Goal: Task Accomplishment & Management: Use online tool/utility

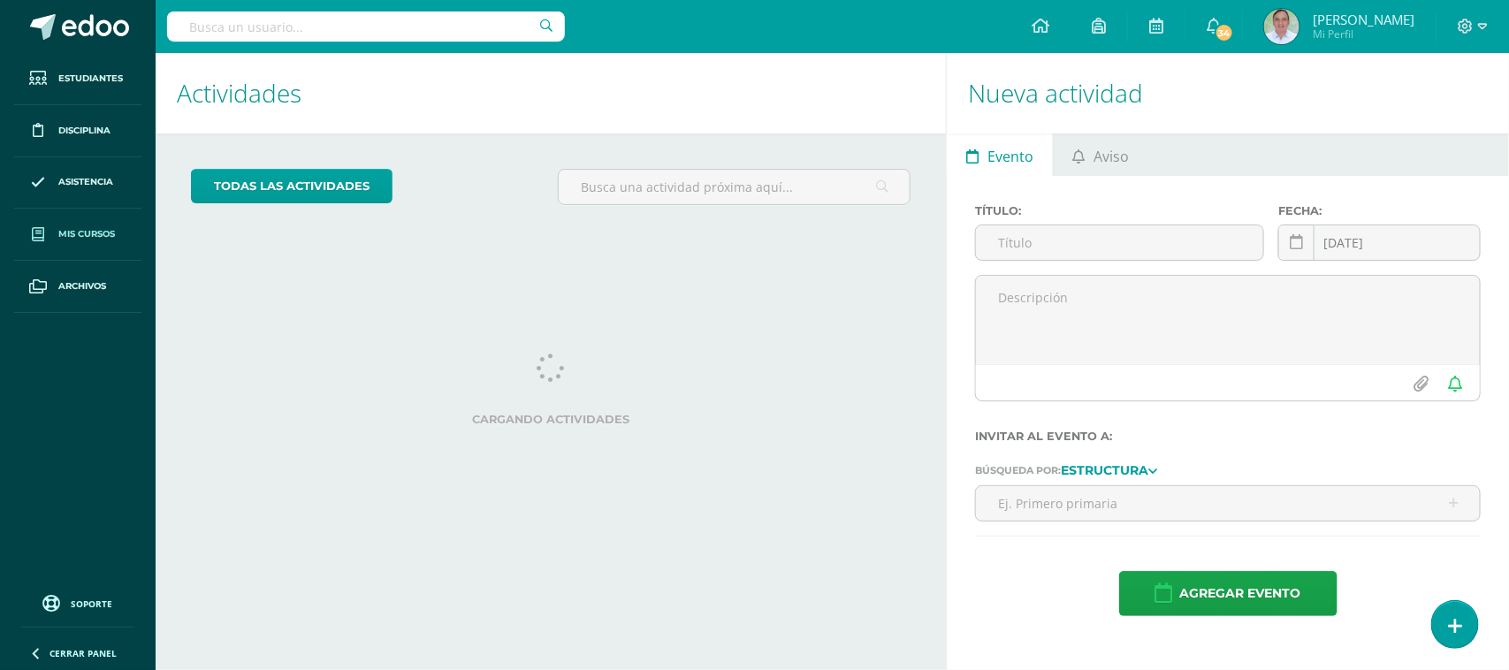
click at [115, 243] on link "Mis cursos" at bounding box center [77, 235] width 127 height 52
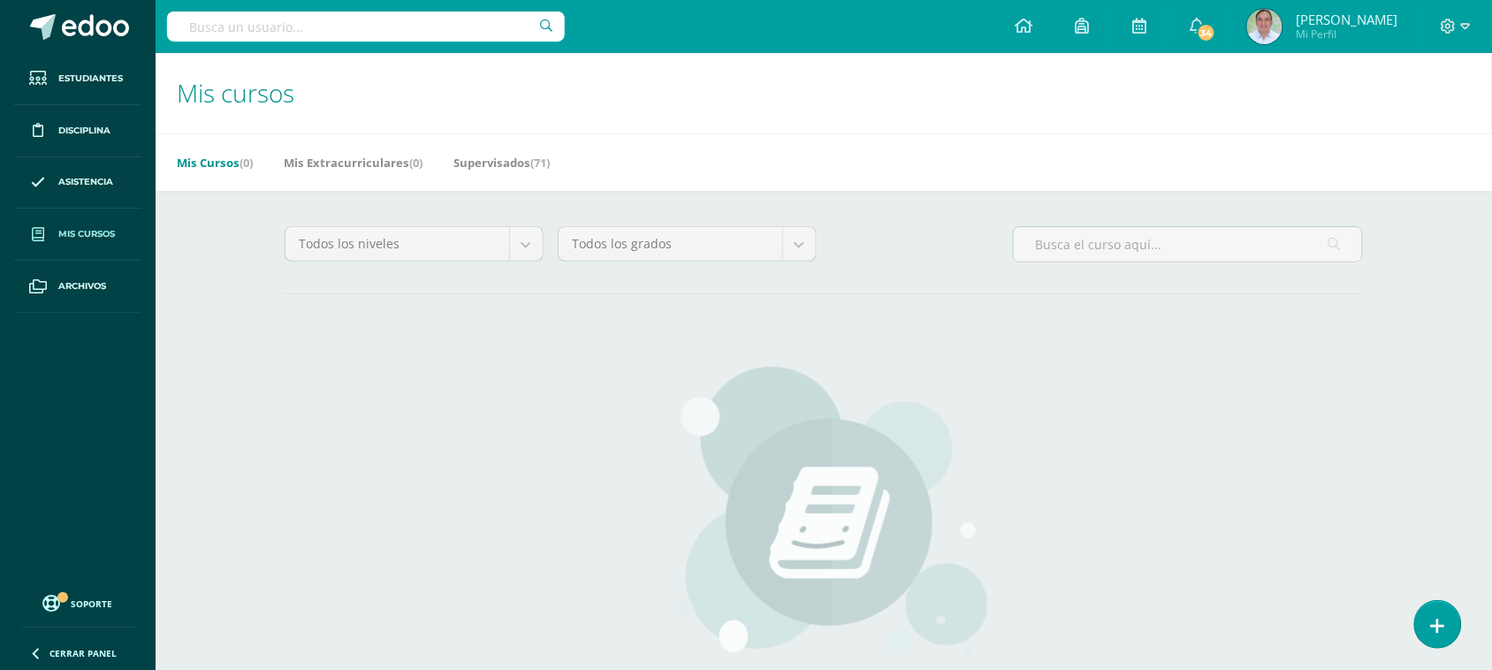
click at [274, 27] on input "text" at bounding box center [366, 26] width 398 height 30
type input "i"
type input "III curso"
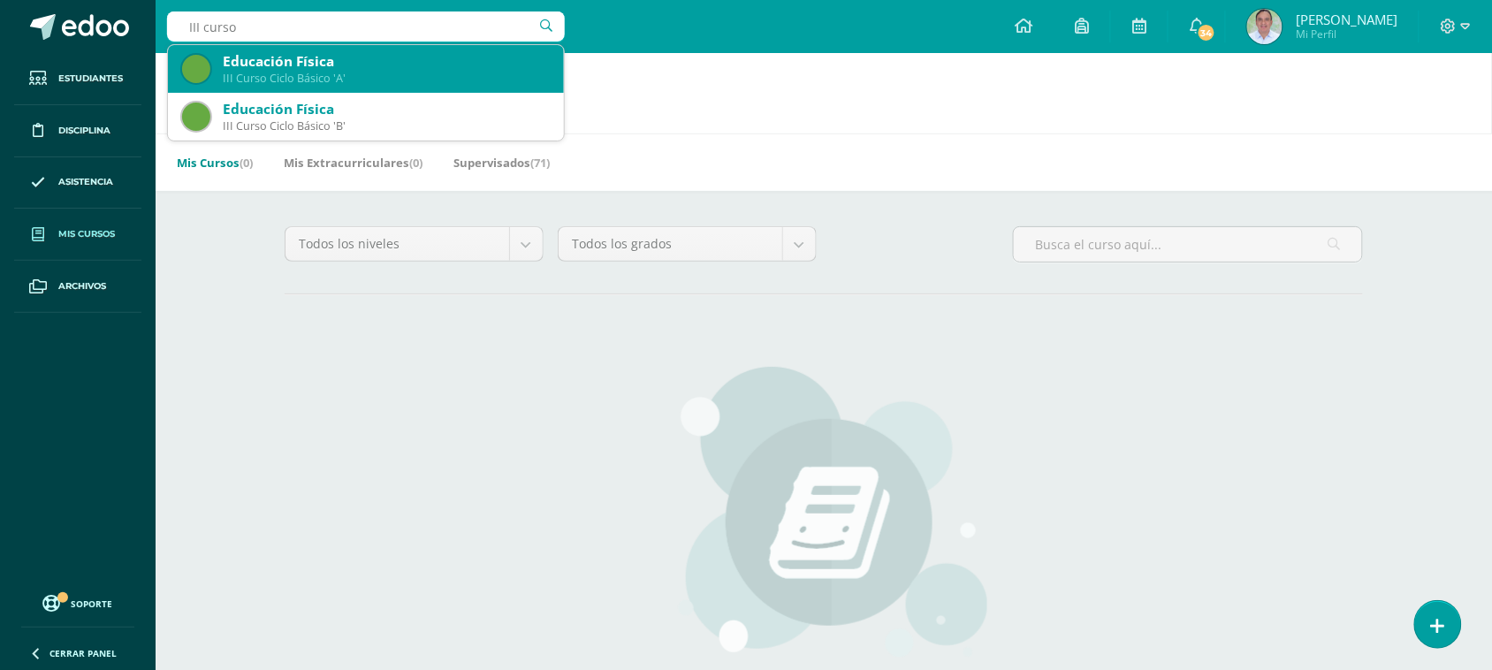
click at [283, 73] on div "III Curso Ciclo Básico 'A'" at bounding box center [386, 78] width 327 height 15
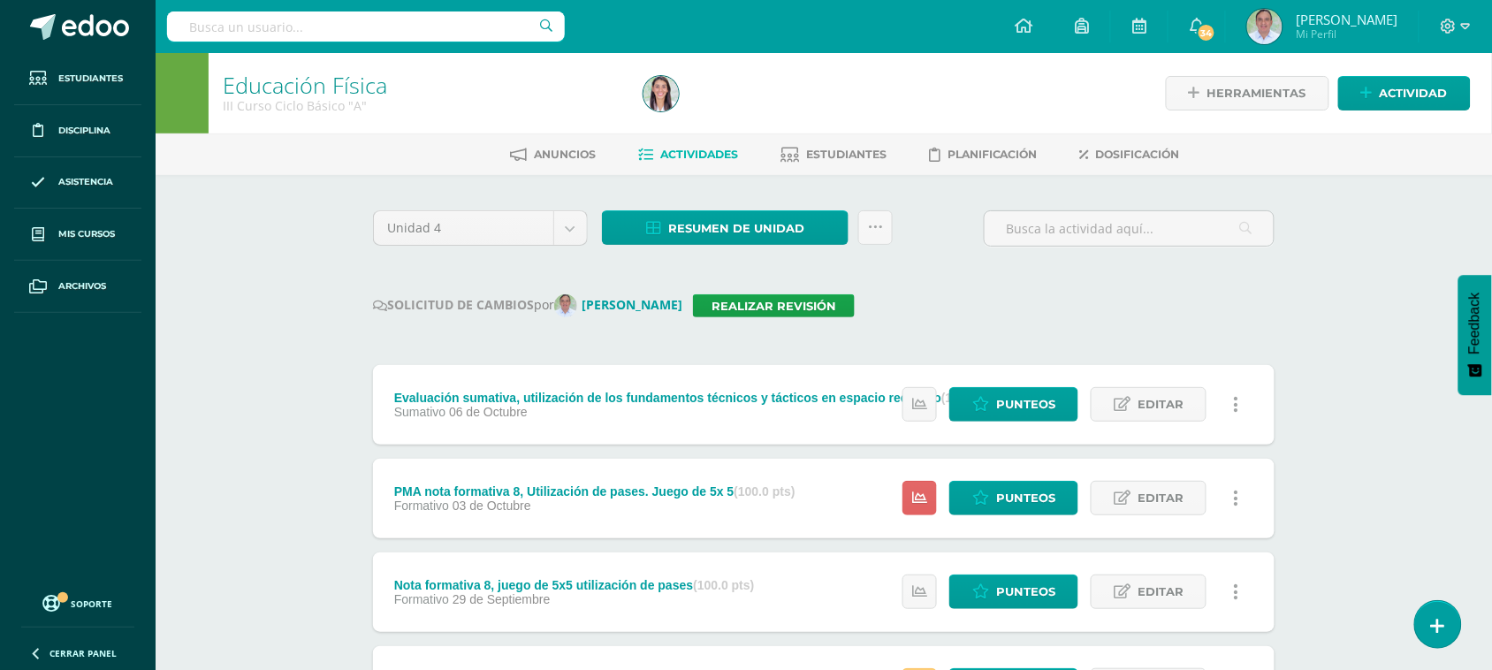
click at [327, 27] on input "text" at bounding box center [366, 26] width 398 height 30
type input "Sexto"
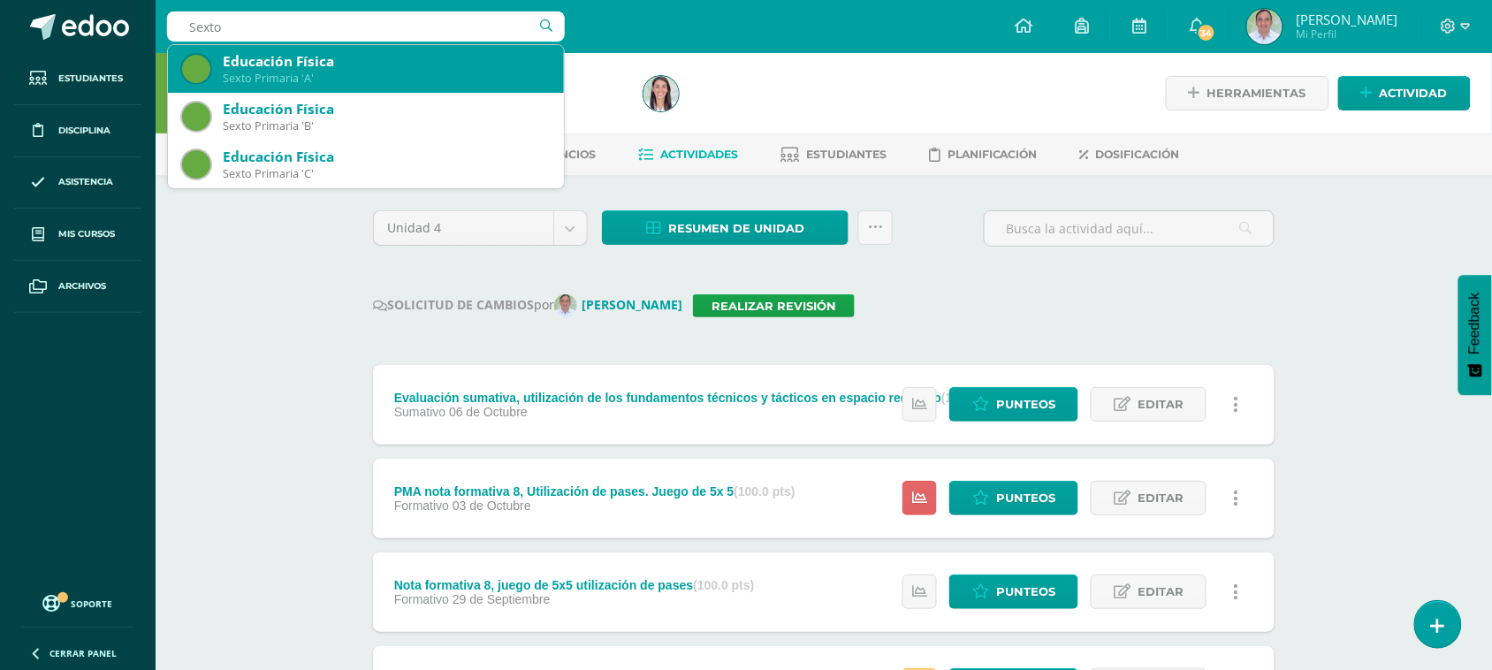
click at [355, 66] on div "Educación Física" at bounding box center [386, 61] width 327 height 19
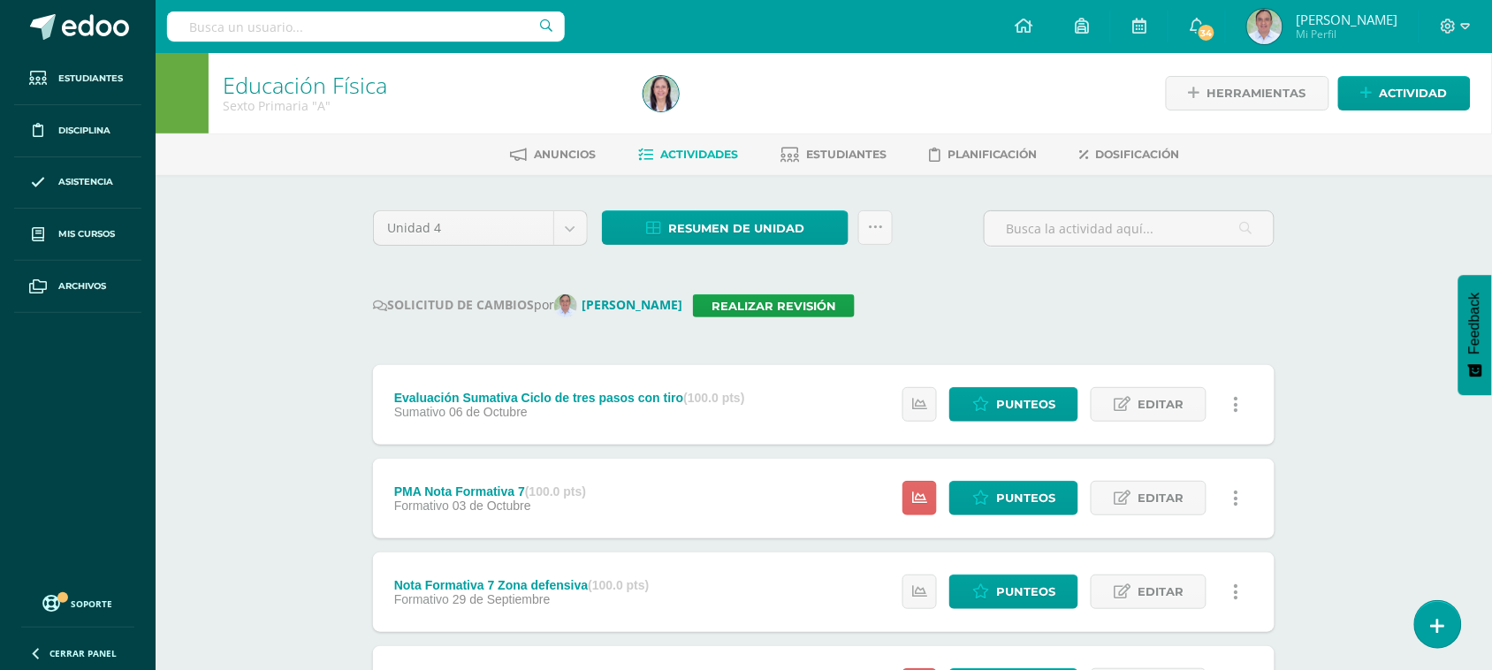
click at [334, 32] on input "text" at bounding box center [366, 26] width 398 height 30
type input "sexto C"
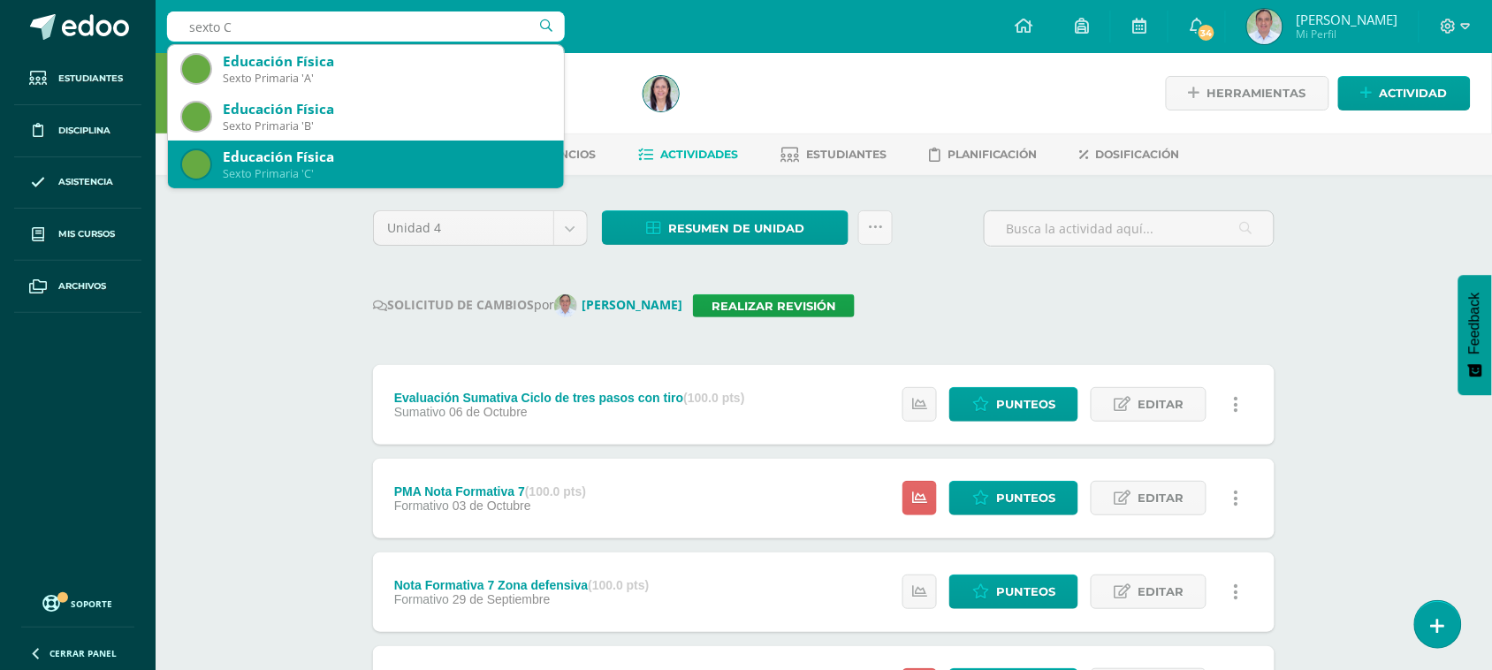
click at [355, 175] on div "Sexto Primaria 'C'" at bounding box center [386, 173] width 327 height 15
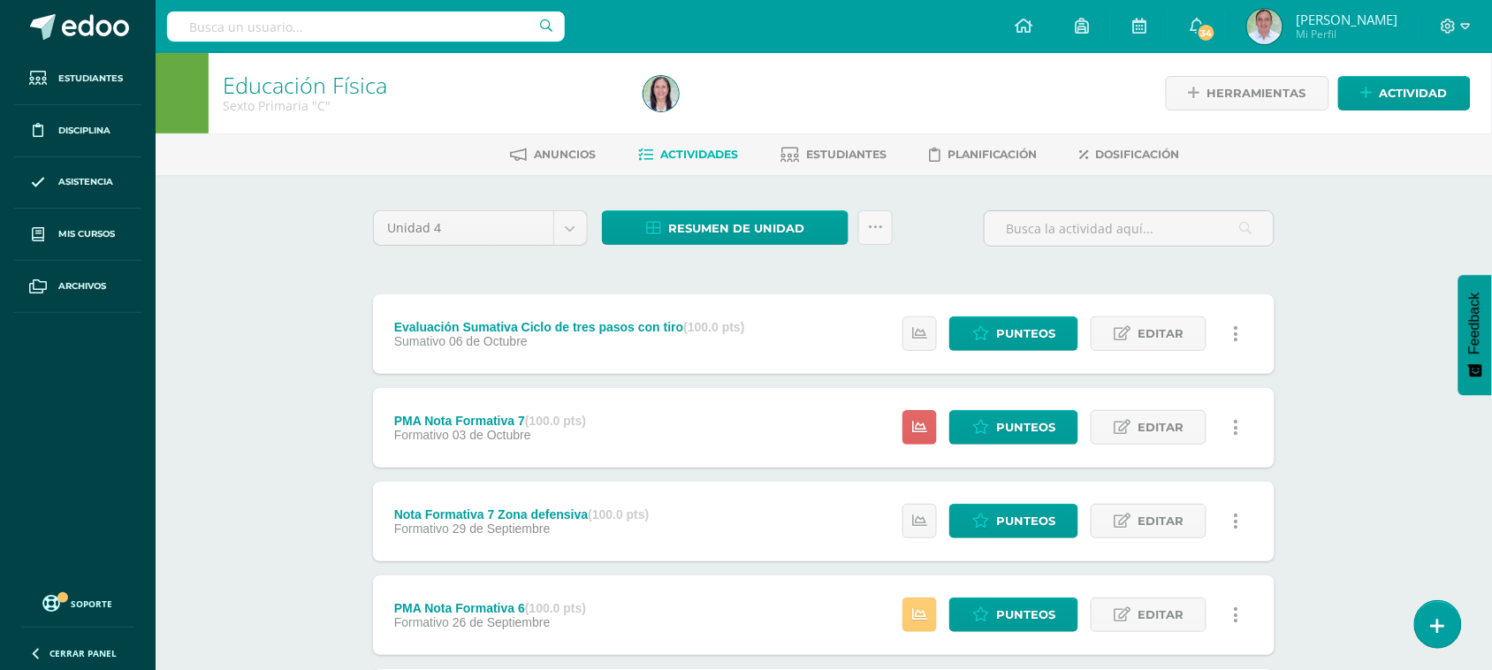
click at [753, 222] on span "Resumen de unidad" at bounding box center [736, 228] width 136 height 33
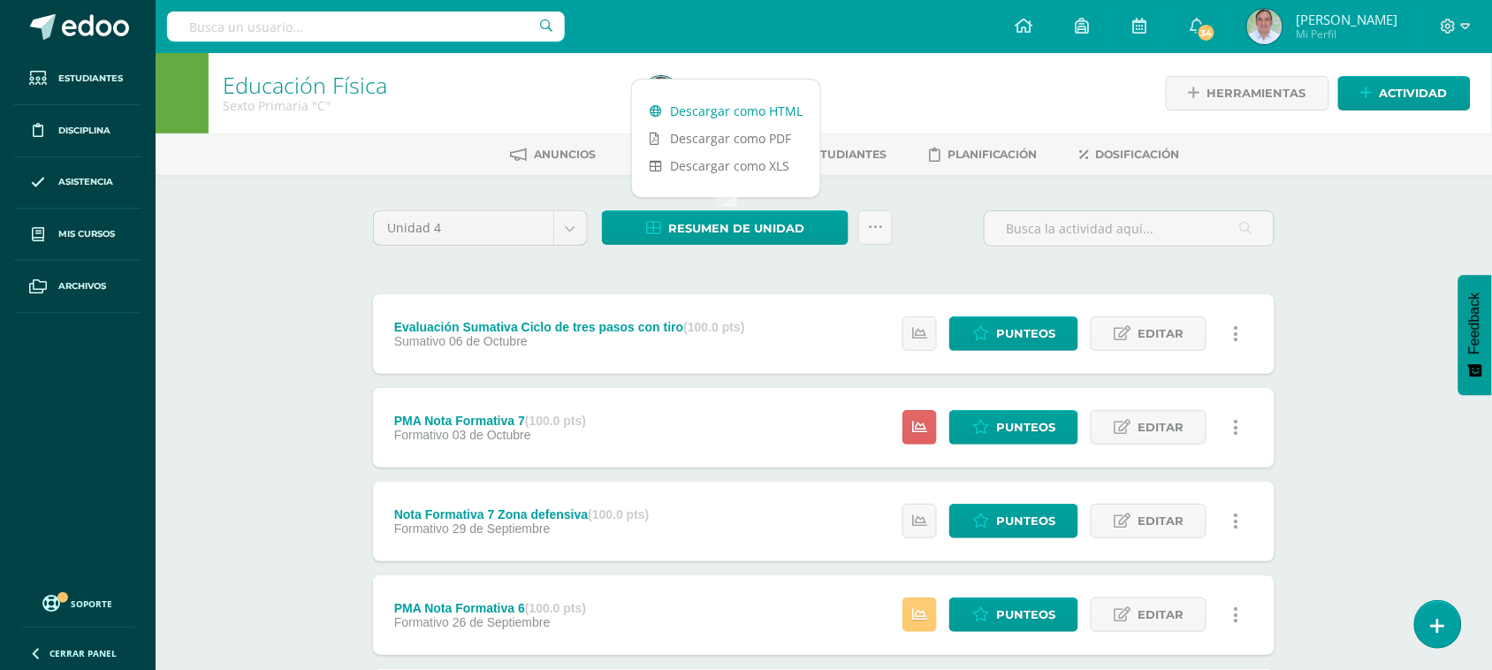
click at [749, 103] on link "Descargar como HTML" at bounding box center [726, 110] width 188 height 27
